Goal: Communication & Community: Answer question/provide support

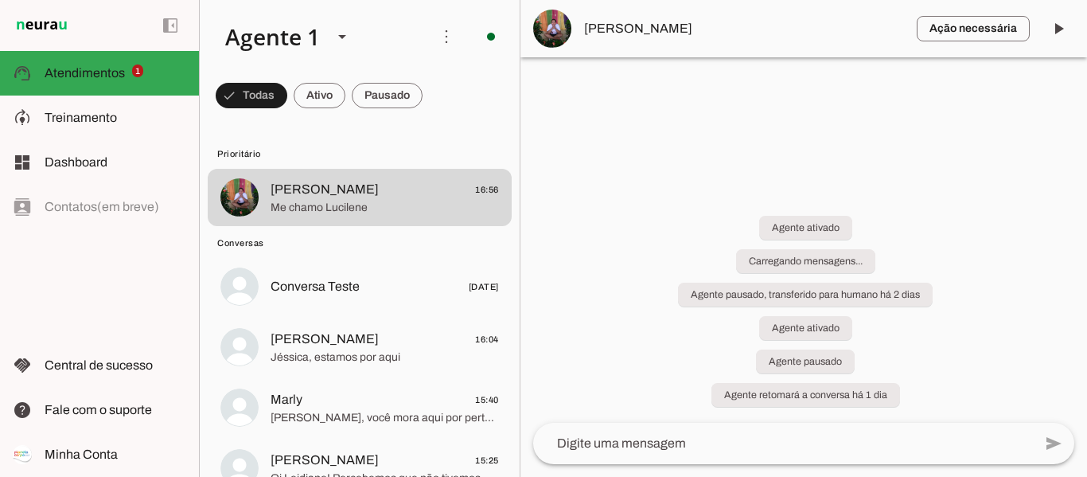
click at [618, 215] on div "Agente ativado Carregando mensagens... Agente pausado, transferido para humano …" at bounding box center [804, 302] width 567 height 242
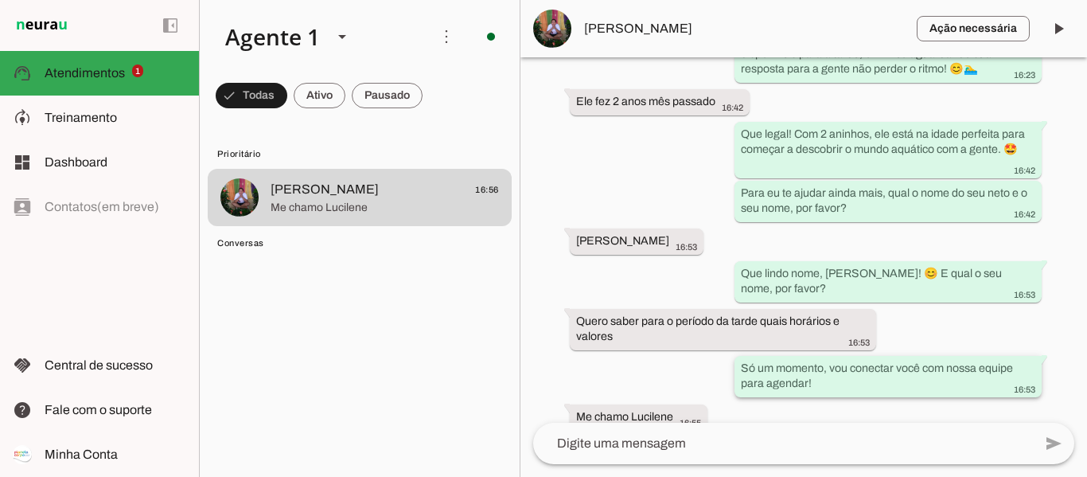
scroll to position [1343, 0]
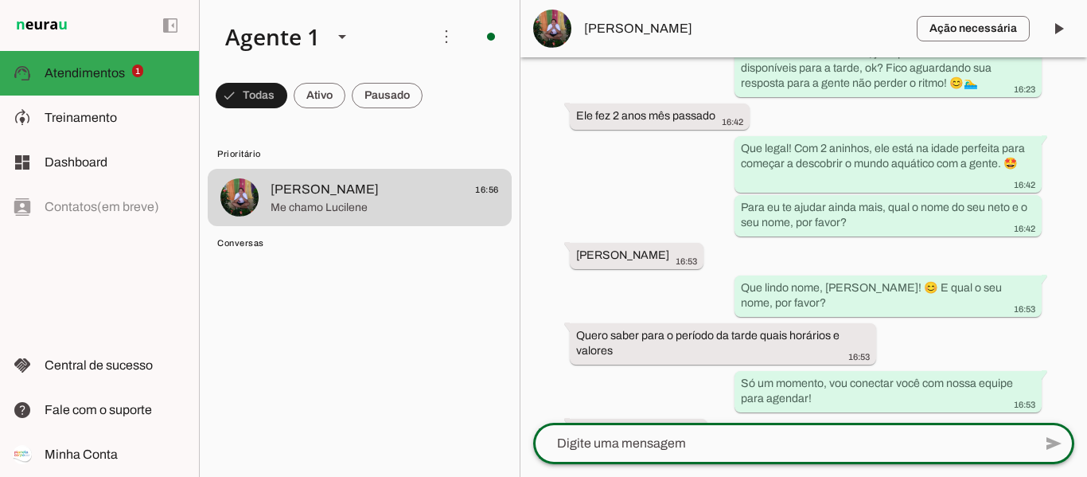
click at [691, 446] on textarea at bounding box center [783, 443] width 500 height 19
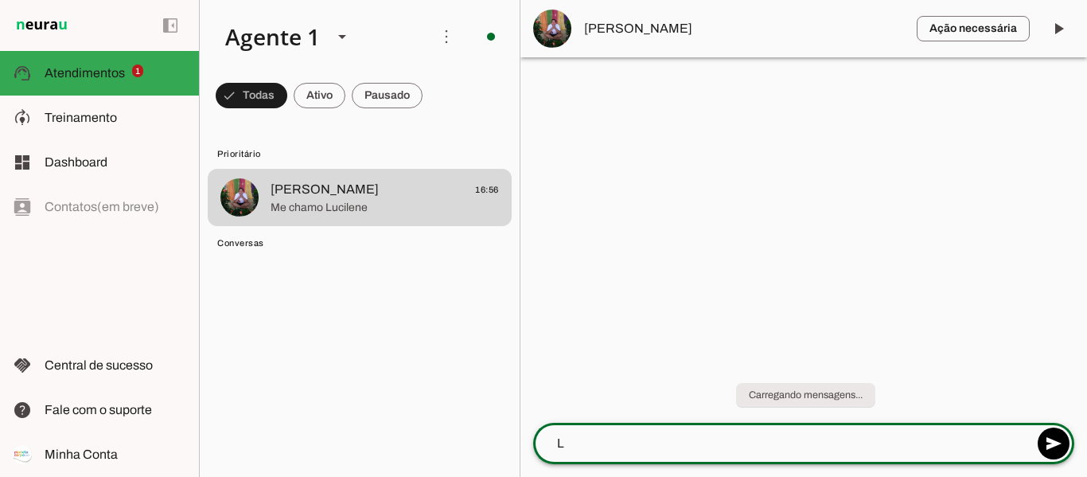
scroll to position [0, 0]
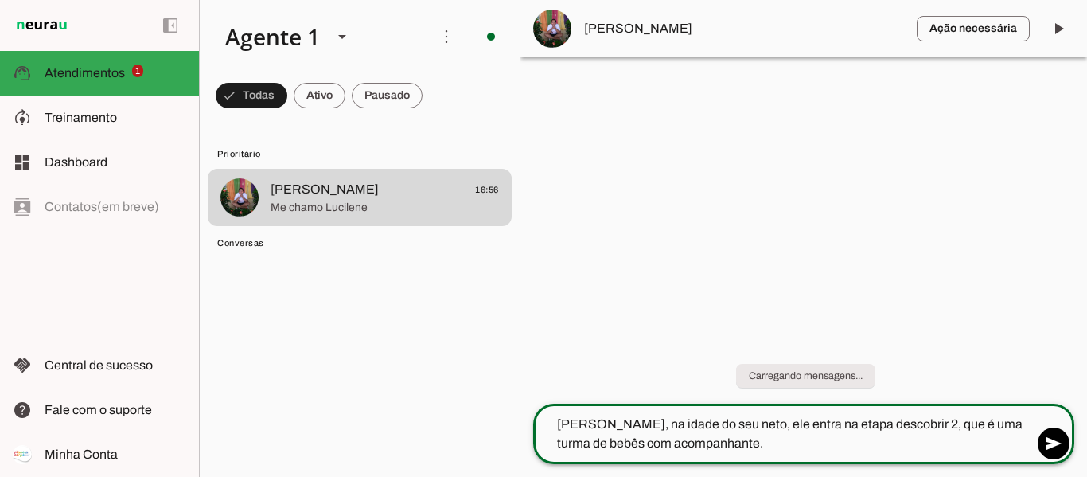
type textarea "Lucilene, na idade do seu neto, ele entra na etapa descobrir 2, que é uma turma…"
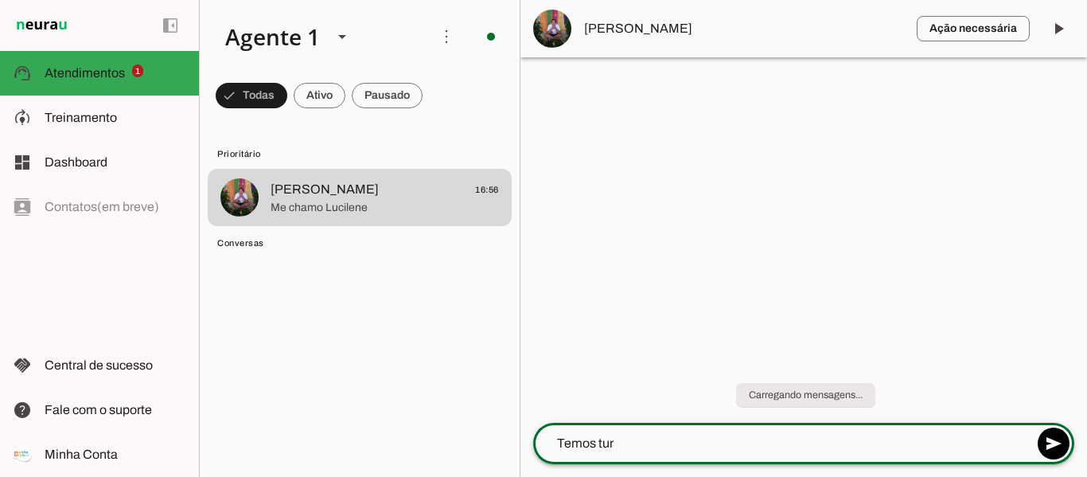
type textarea "Temos turm"
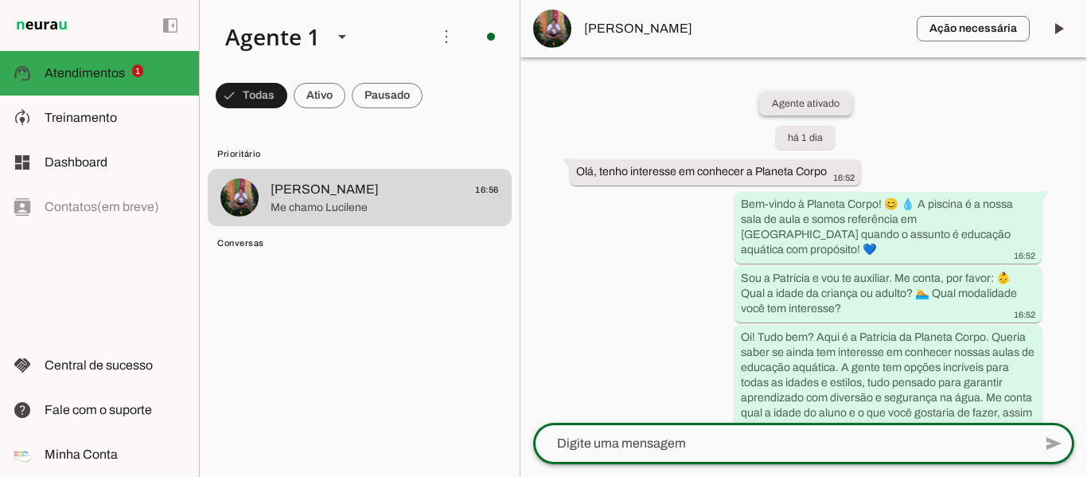
paste textarea "Nossa metodologia de ensino é focada na segurança aquática, psicomotricidade. T…"
type textarea "Nossa metodologia de ensino é focada na segurança aquática, psicomotricidade. T…"
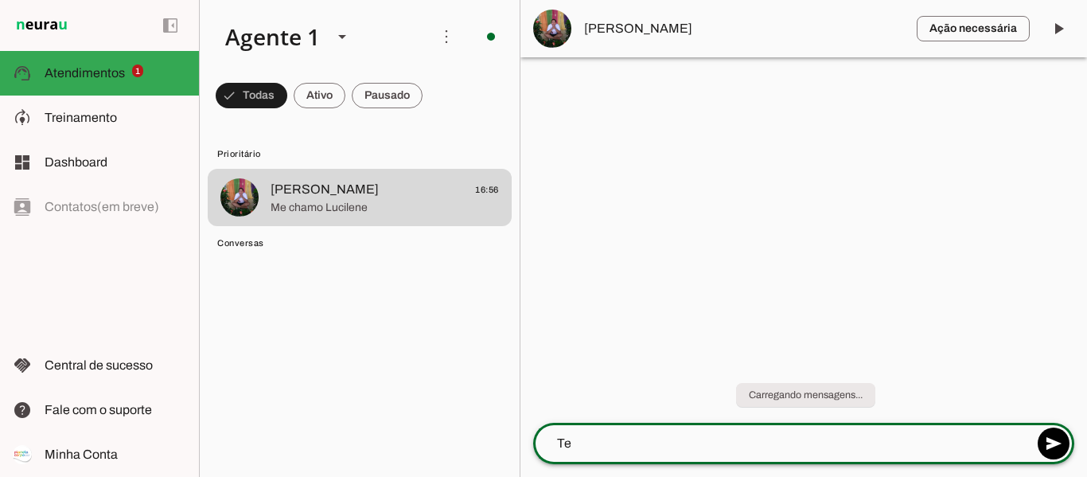
type textarea "T"
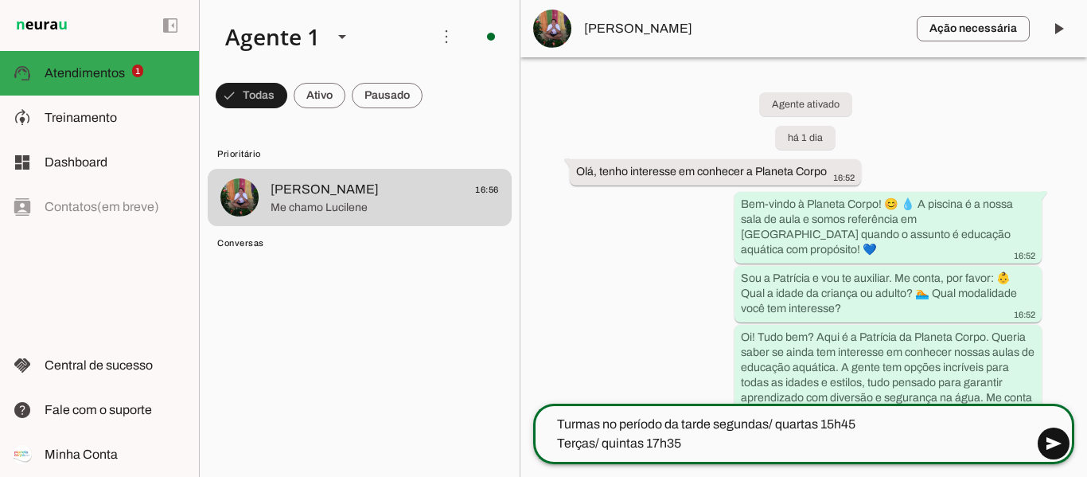
type textarea "Turmas no período da tarde segundas/ quartas 15h45 Terças/ quintas 17h35"
type md-outlined-text-field "Turmas no período da tarde segundas/ quartas 15h45 Terças/ quintas 17h35"
click at [1066, 446] on span at bounding box center [1054, 443] width 38 height 38
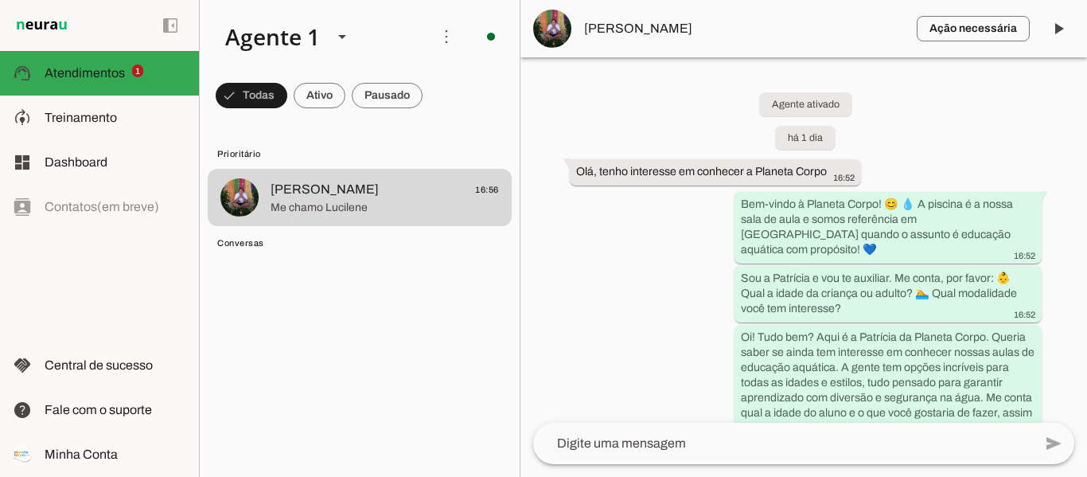
click at [844, 444] on textarea at bounding box center [783, 443] width 500 height 19
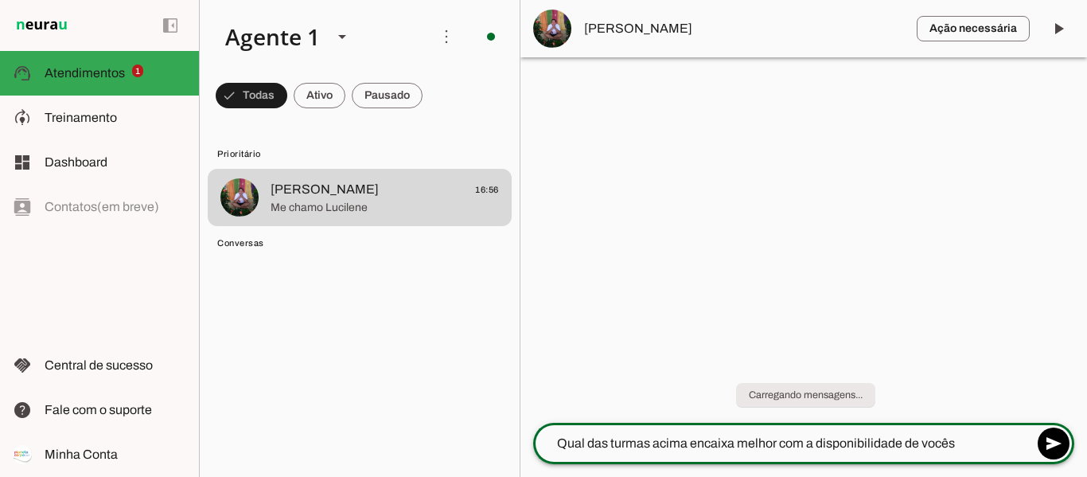
type textarea "Qual das turmas acima encaixa melhor com a disponibilidade de vocês?"
